Goal: Check status: Check status

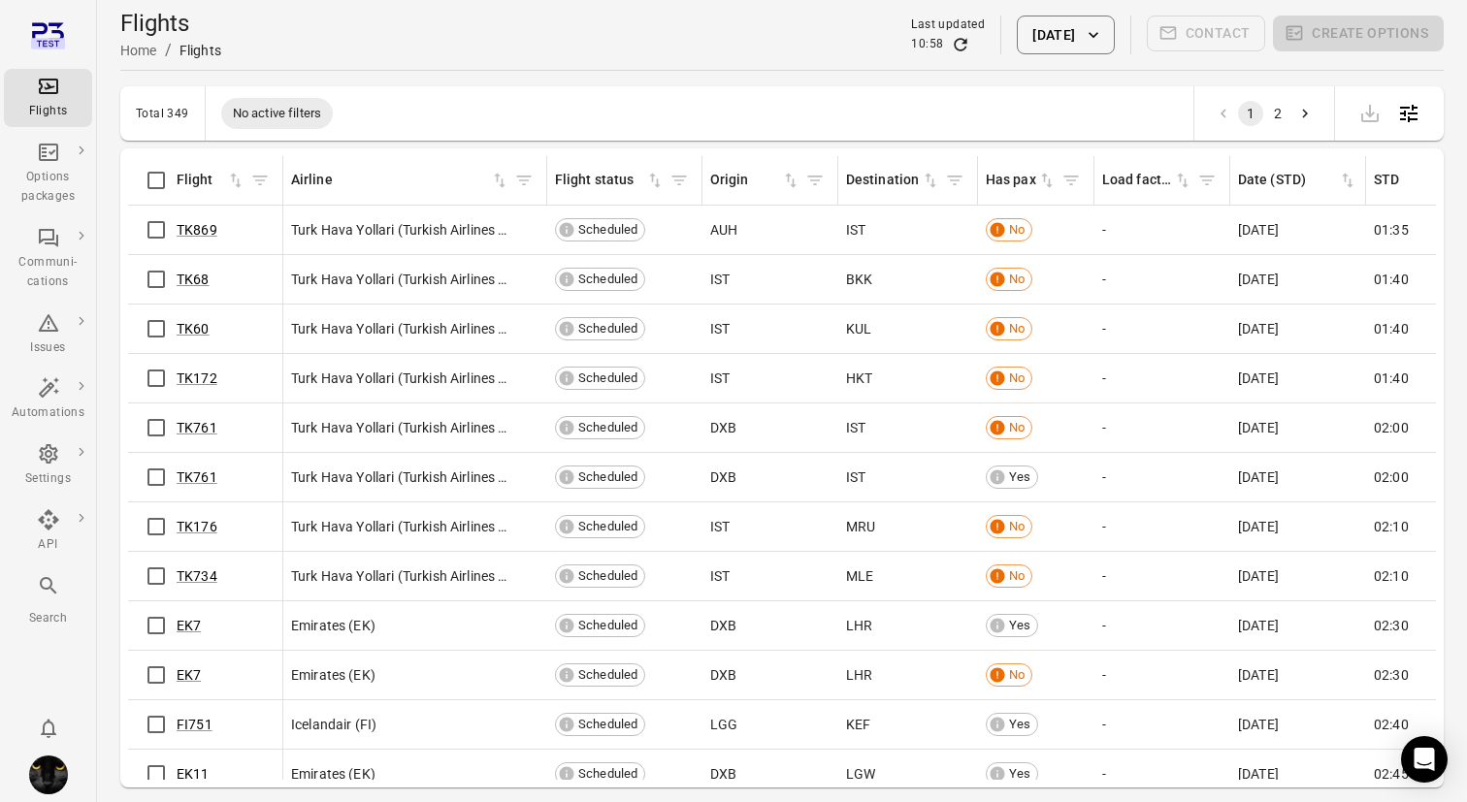
click at [1073, 25] on button "[DATE]" at bounding box center [1065, 35] width 97 height 39
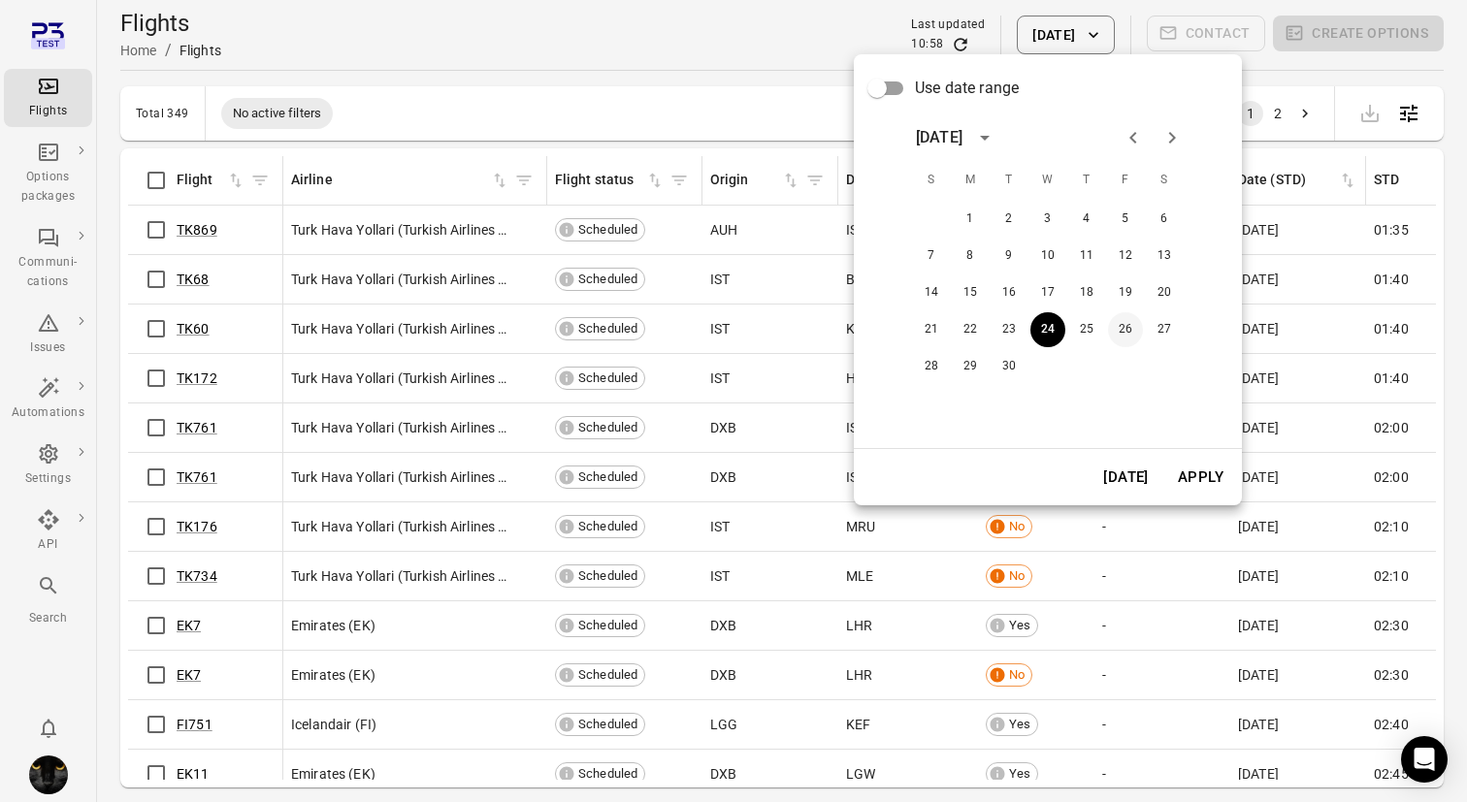
click at [1128, 324] on button "26" at bounding box center [1125, 329] width 35 height 35
click at [1199, 470] on button "Apply" at bounding box center [1200, 477] width 67 height 41
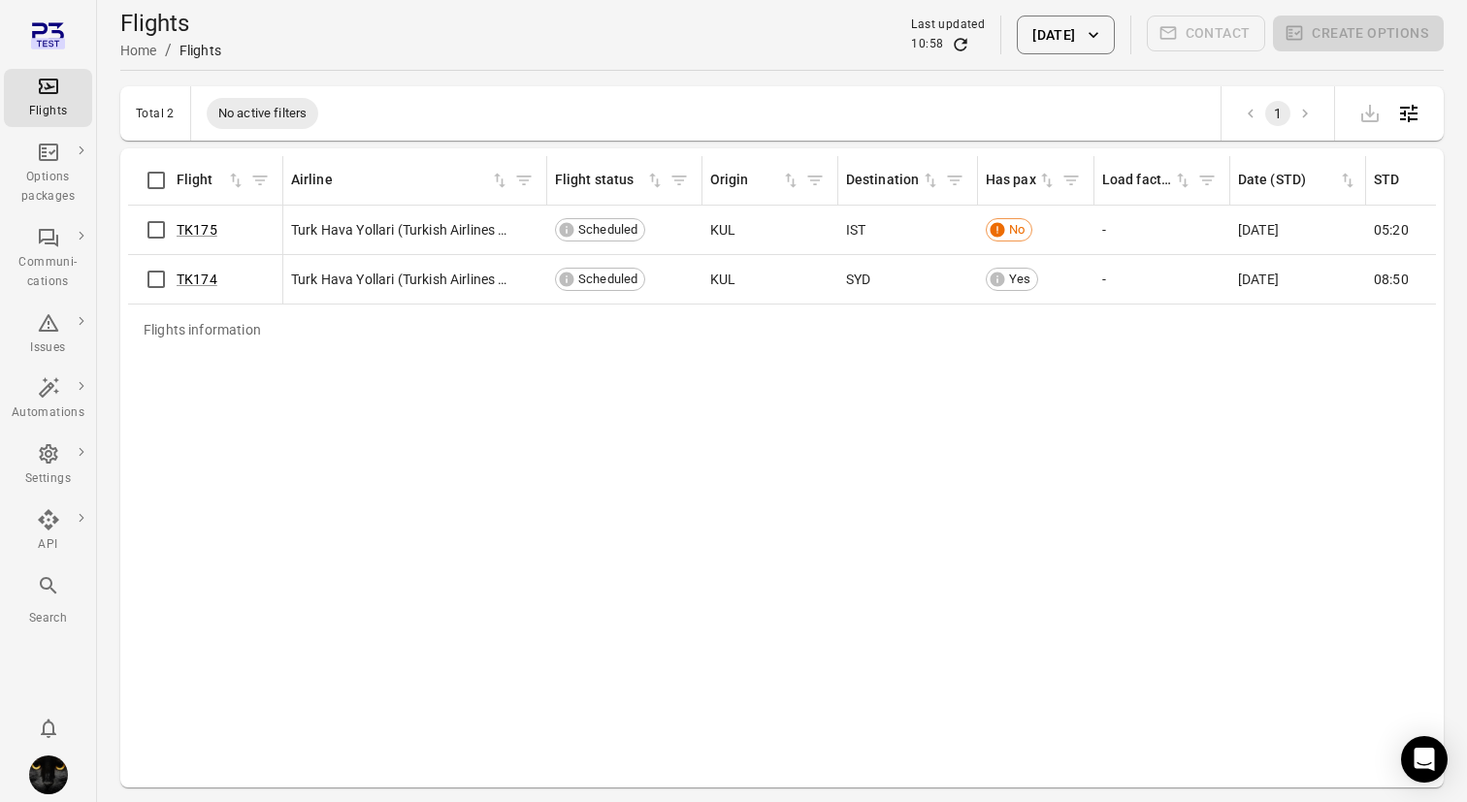
click at [1044, 39] on button "[DATE]" at bounding box center [1065, 35] width 97 height 39
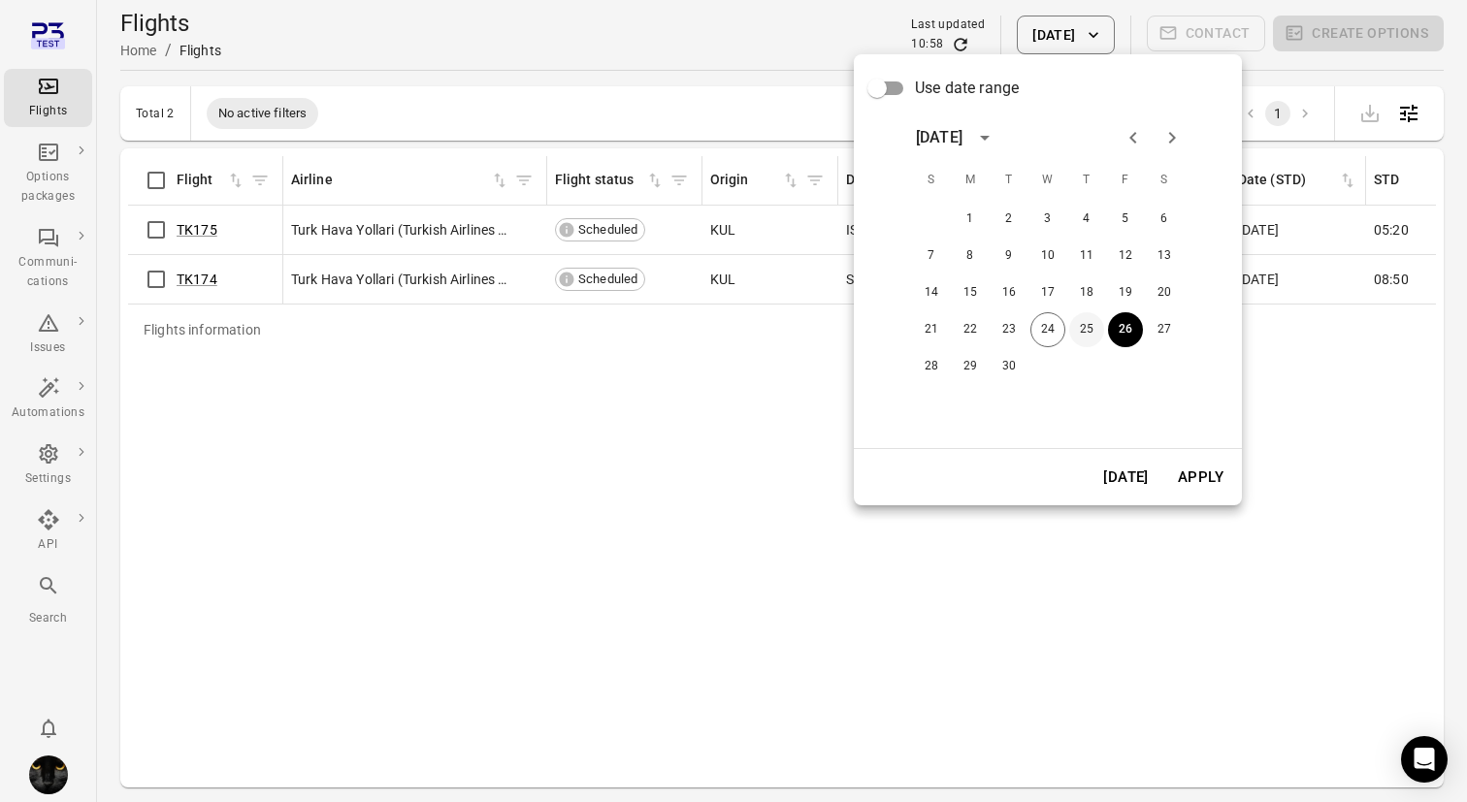
click at [1088, 338] on button "25" at bounding box center [1086, 329] width 35 height 35
click at [1192, 481] on button "Apply" at bounding box center [1200, 477] width 67 height 41
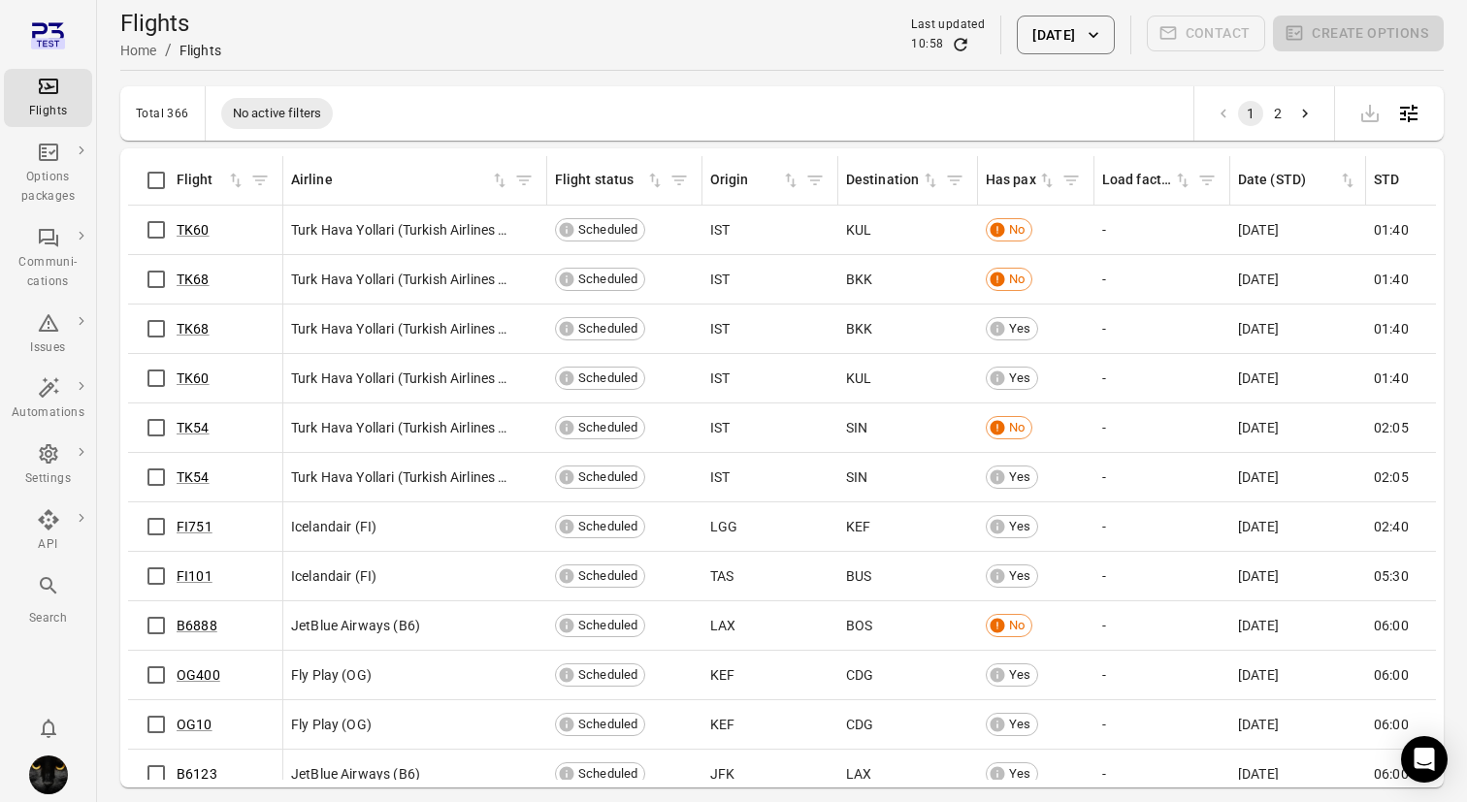
click at [53, 99] on div "Flights" at bounding box center [48, 98] width 73 height 47
